Goal: Task Accomplishment & Management: Use online tool/utility

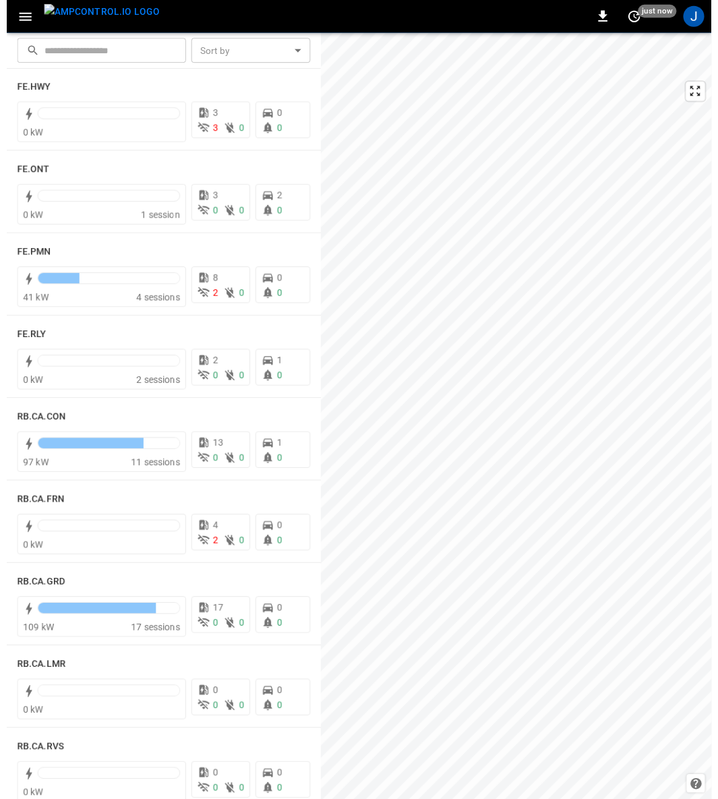
scroll to position [1474, 0]
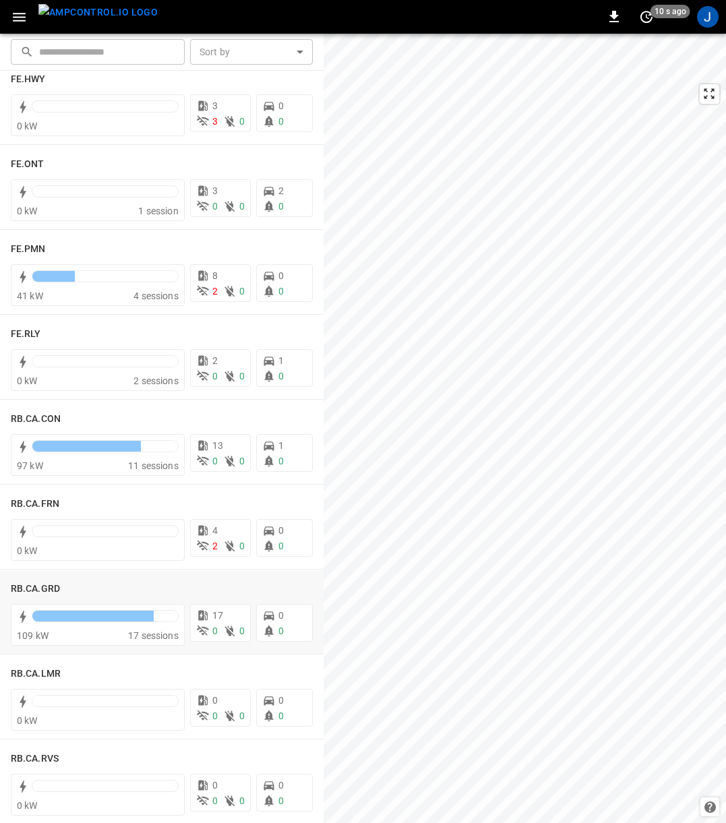
click at [39, 582] on h6 "RB.CA.GRD" at bounding box center [35, 589] width 49 height 15
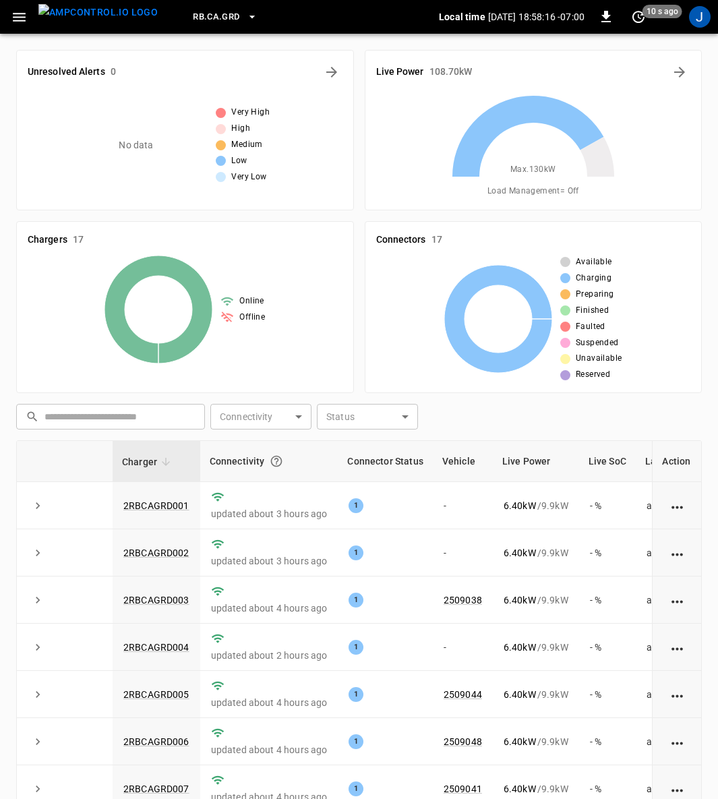
click at [24, 14] on icon "button" at bounding box center [19, 17] width 17 height 17
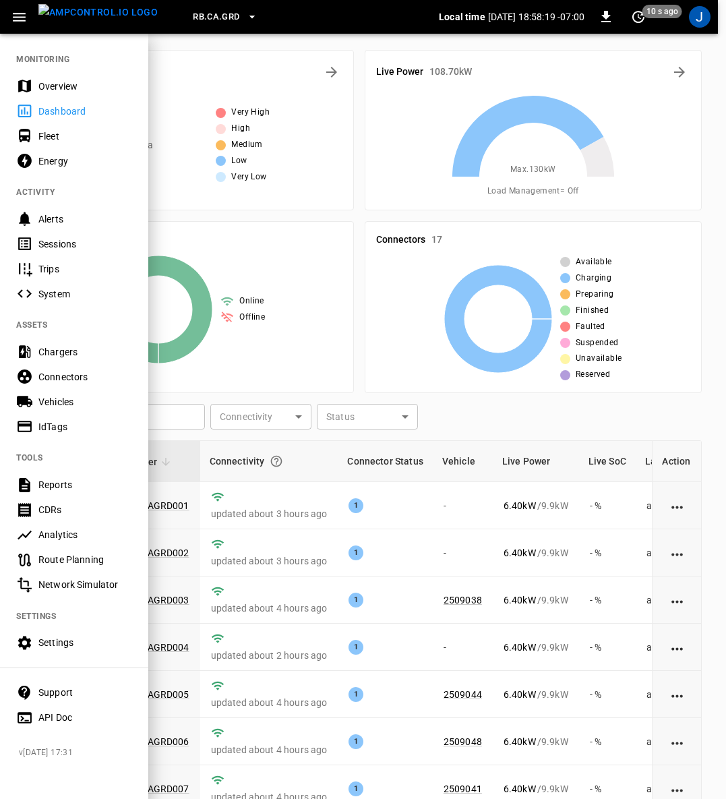
click at [47, 131] on div "Fleet" at bounding box center [85, 135] width 94 height 13
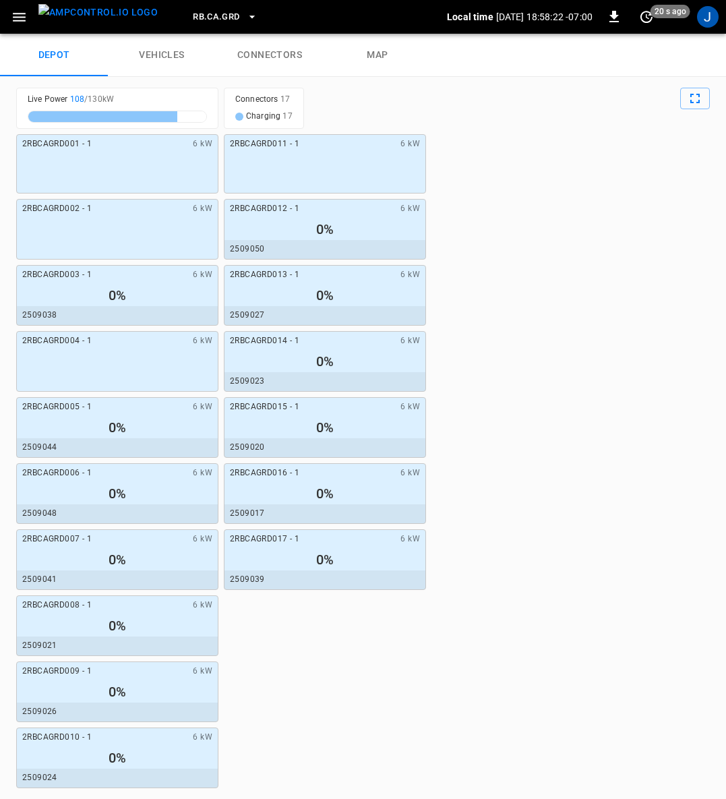
click at [282, 49] on link "connectors" at bounding box center [270, 55] width 108 height 43
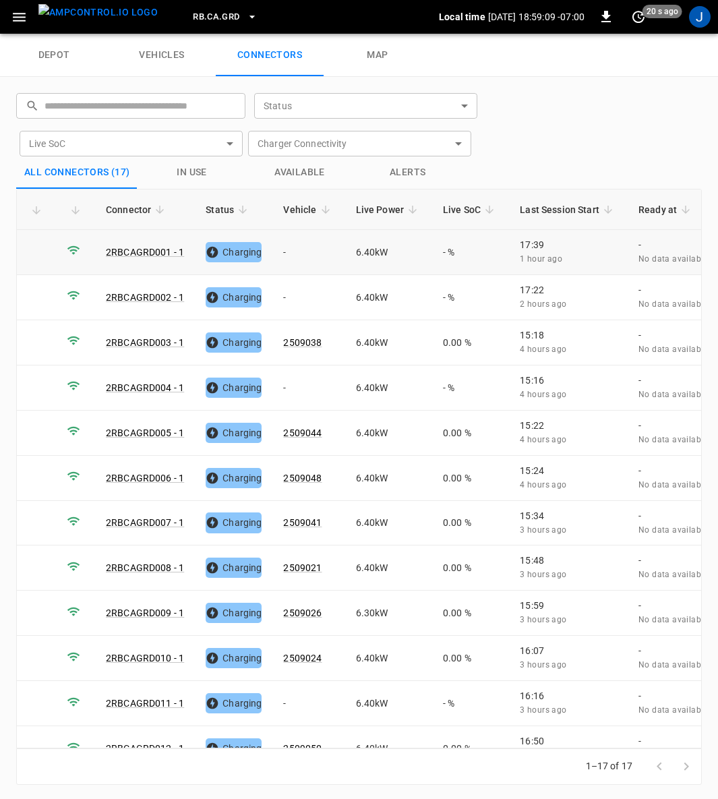
click at [283, 245] on td "-" at bounding box center [308, 252] width 72 height 45
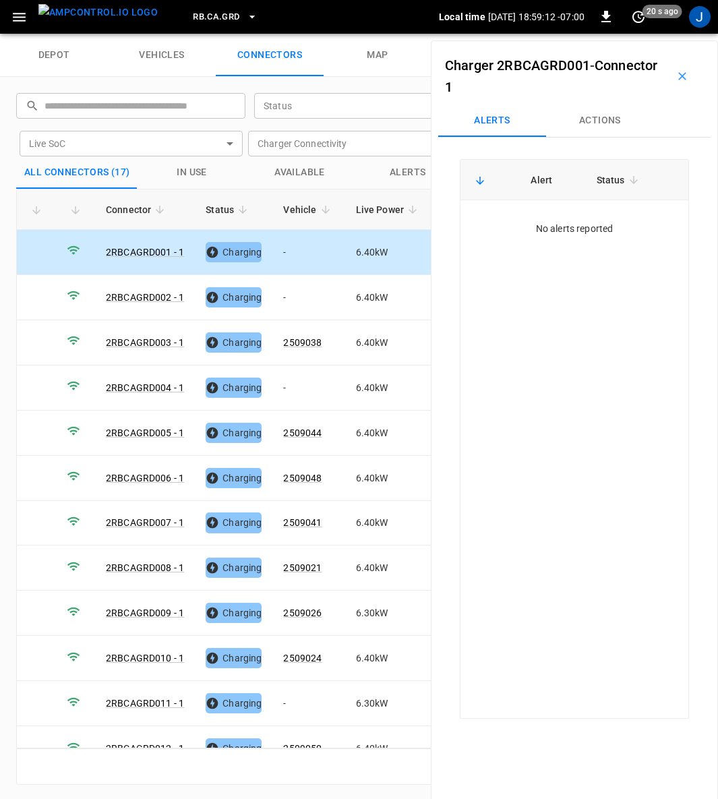
click at [601, 117] on button "Actions" at bounding box center [600, 120] width 108 height 32
click at [572, 218] on div "Vehicle Name Vehicle Name" at bounding box center [597, 222] width 155 height 25
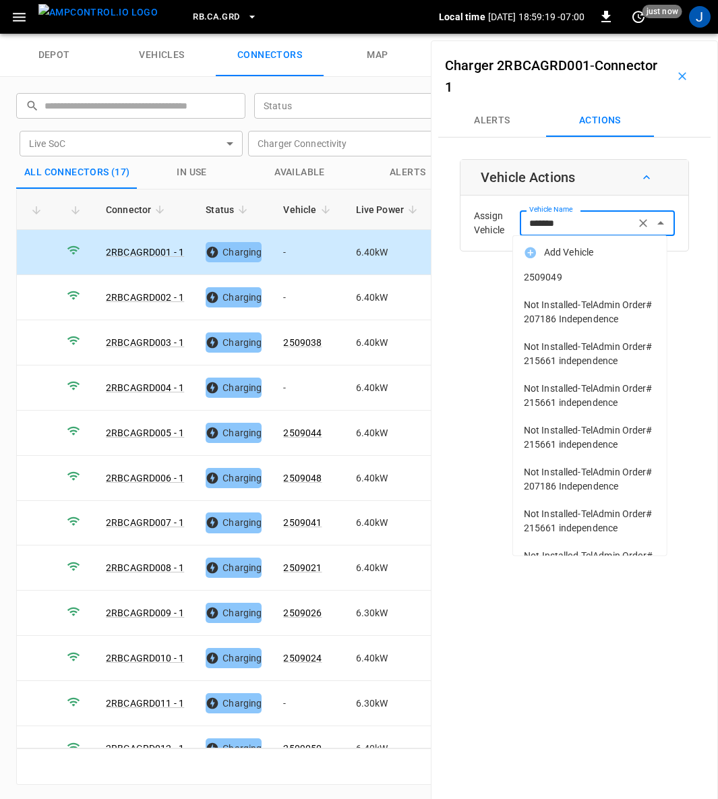
click at [546, 276] on span "2509049" at bounding box center [590, 277] width 132 height 14
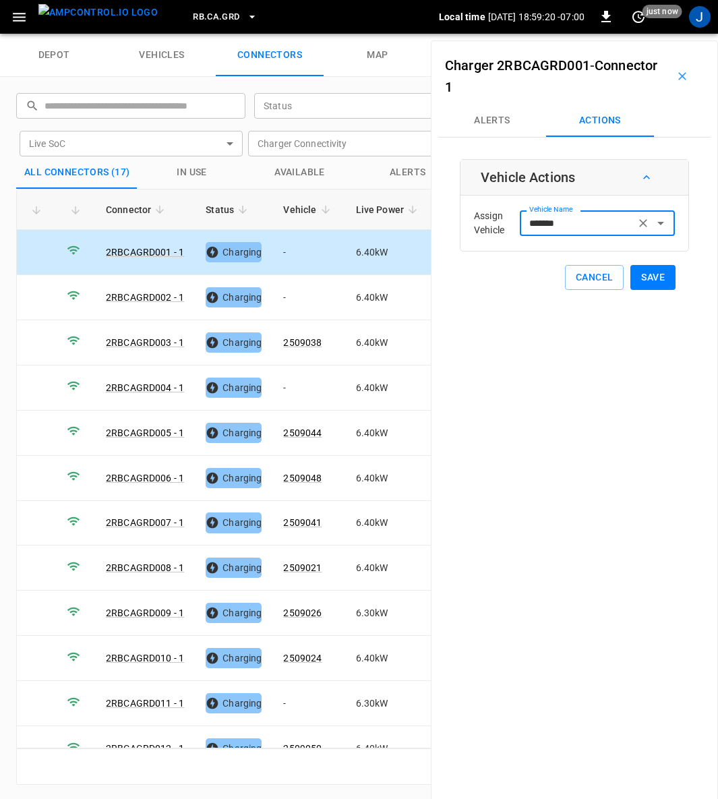
type input "*******"
click at [646, 274] on button "Save" at bounding box center [652, 277] width 45 height 25
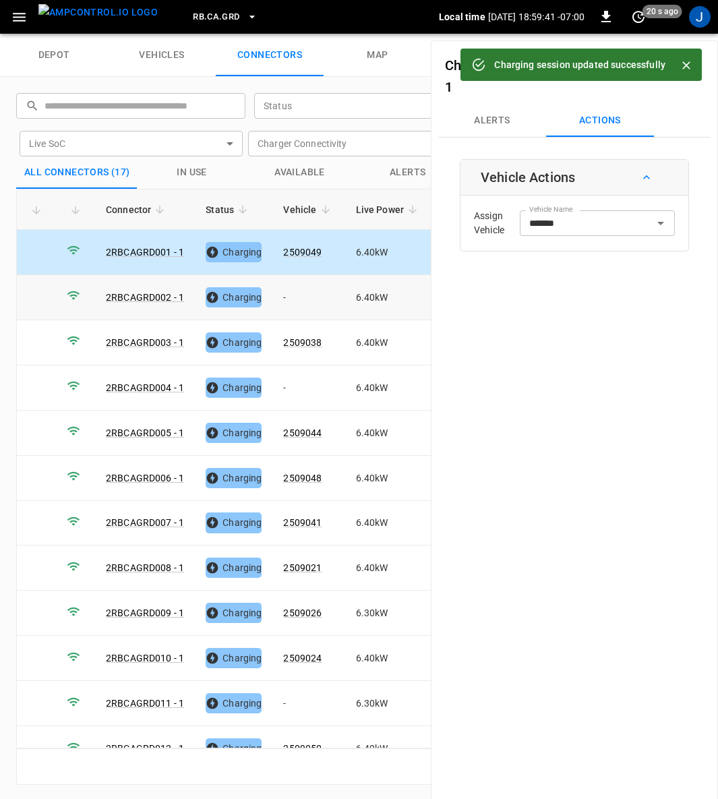
click at [291, 290] on td "-" at bounding box center [308, 297] width 72 height 45
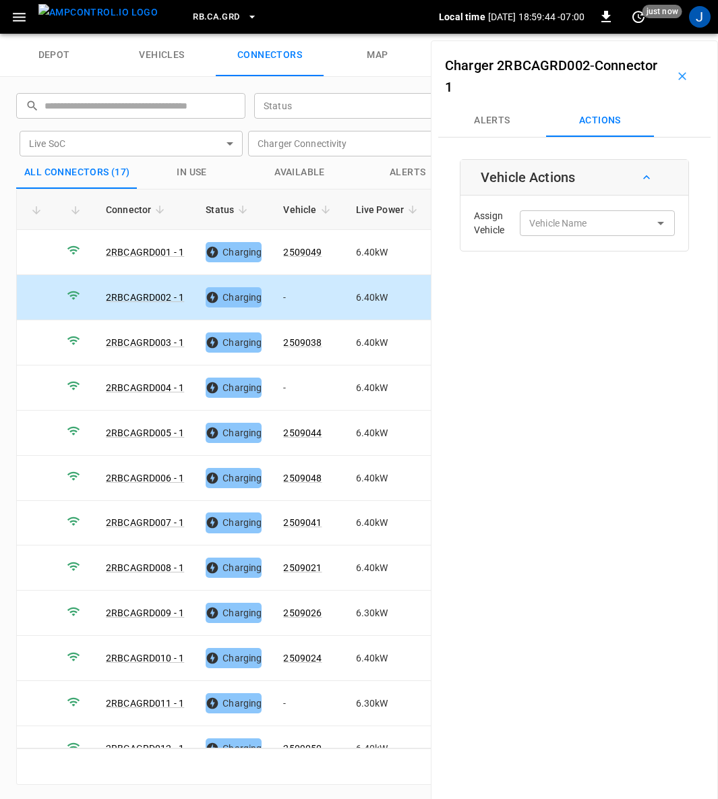
click at [542, 229] on div "Vehicle Name Vehicle Name" at bounding box center [597, 222] width 155 height 25
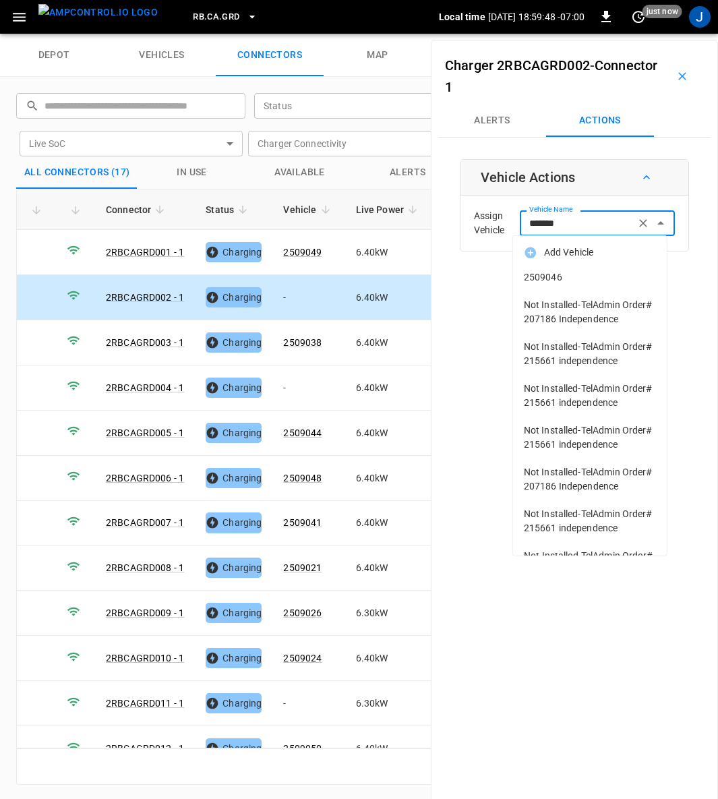
click at [538, 272] on span "2509046" at bounding box center [590, 277] width 132 height 14
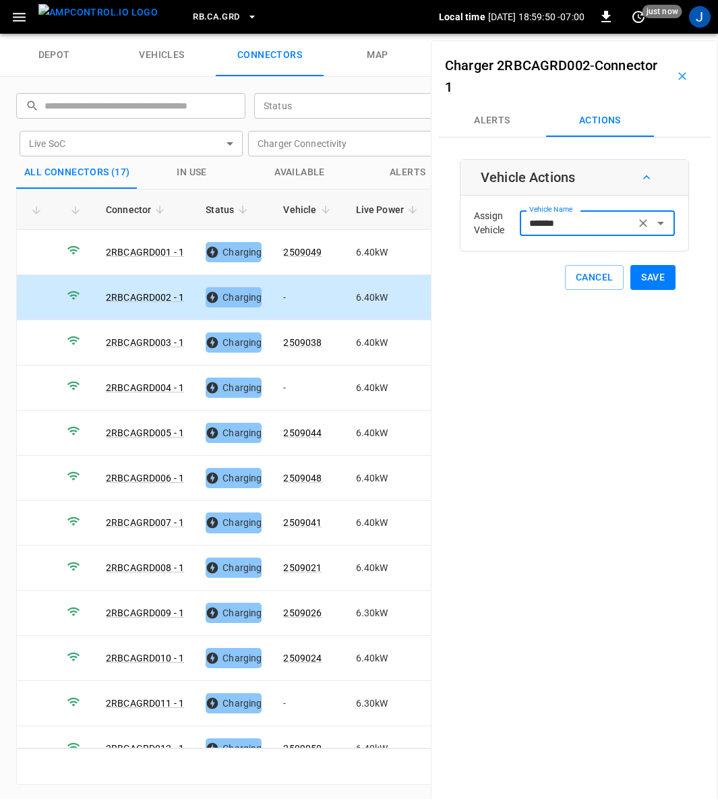
type input "*******"
click at [640, 269] on button "Save" at bounding box center [652, 277] width 45 height 25
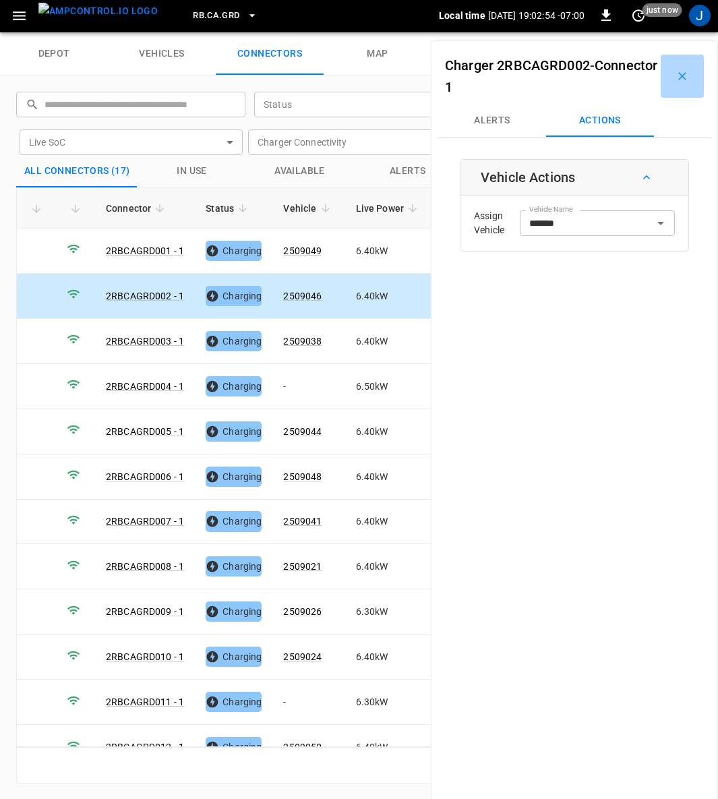
click at [678, 73] on icon "button" at bounding box center [682, 76] width 8 height 8
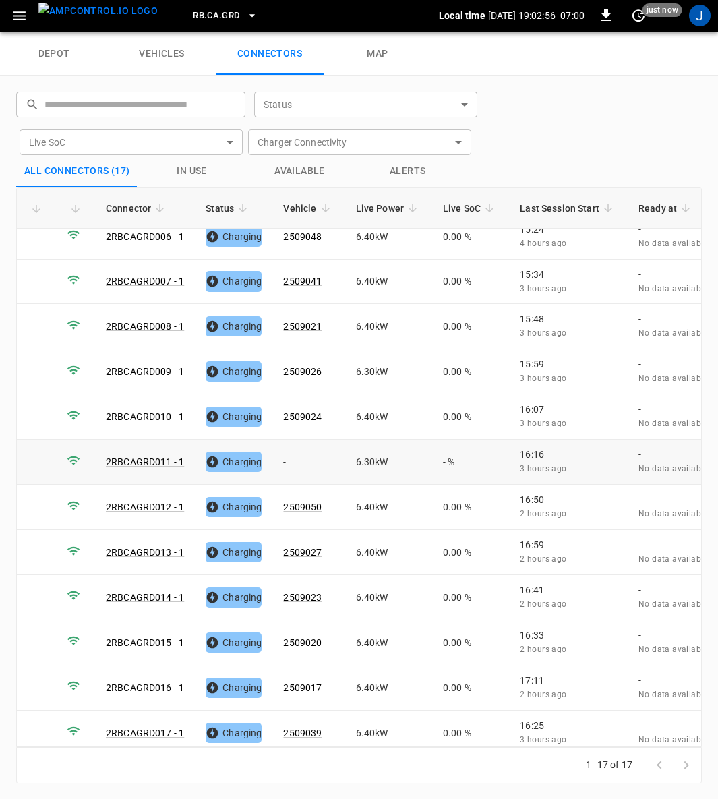
scroll to position [0, 42]
